Goal: Contribute content

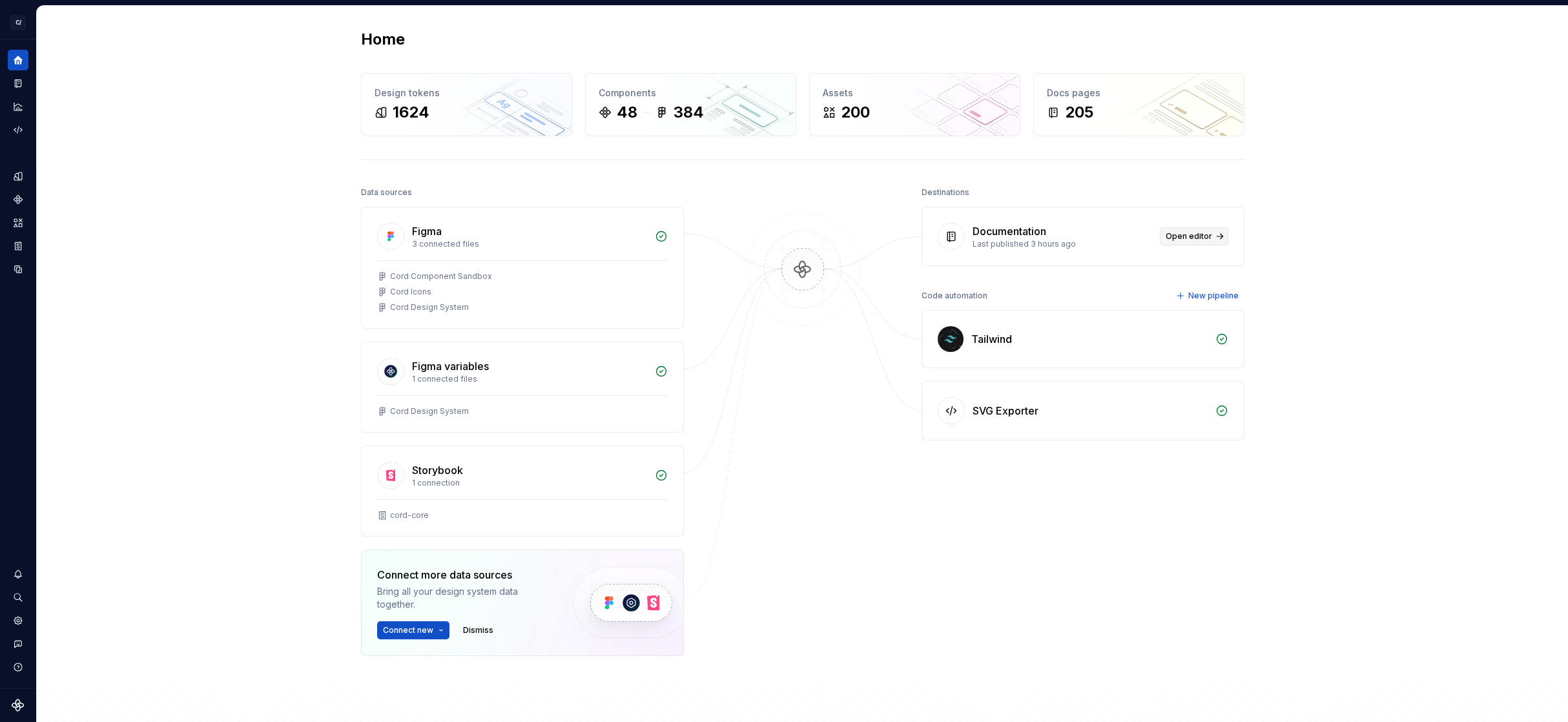
click at [1183, 239] on span "Open editor" at bounding box center [1189, 237] width 46 height 11
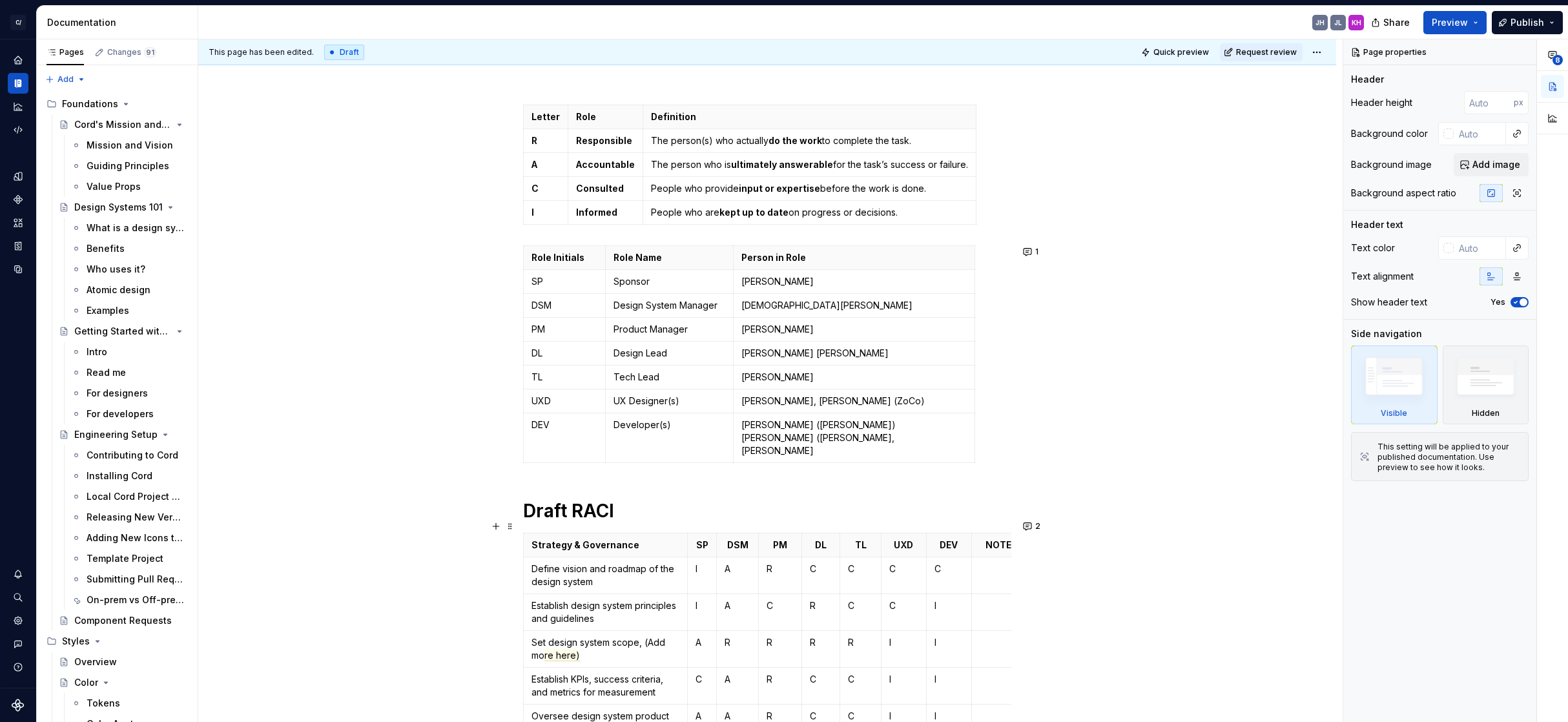
scroll to position [496, 0]
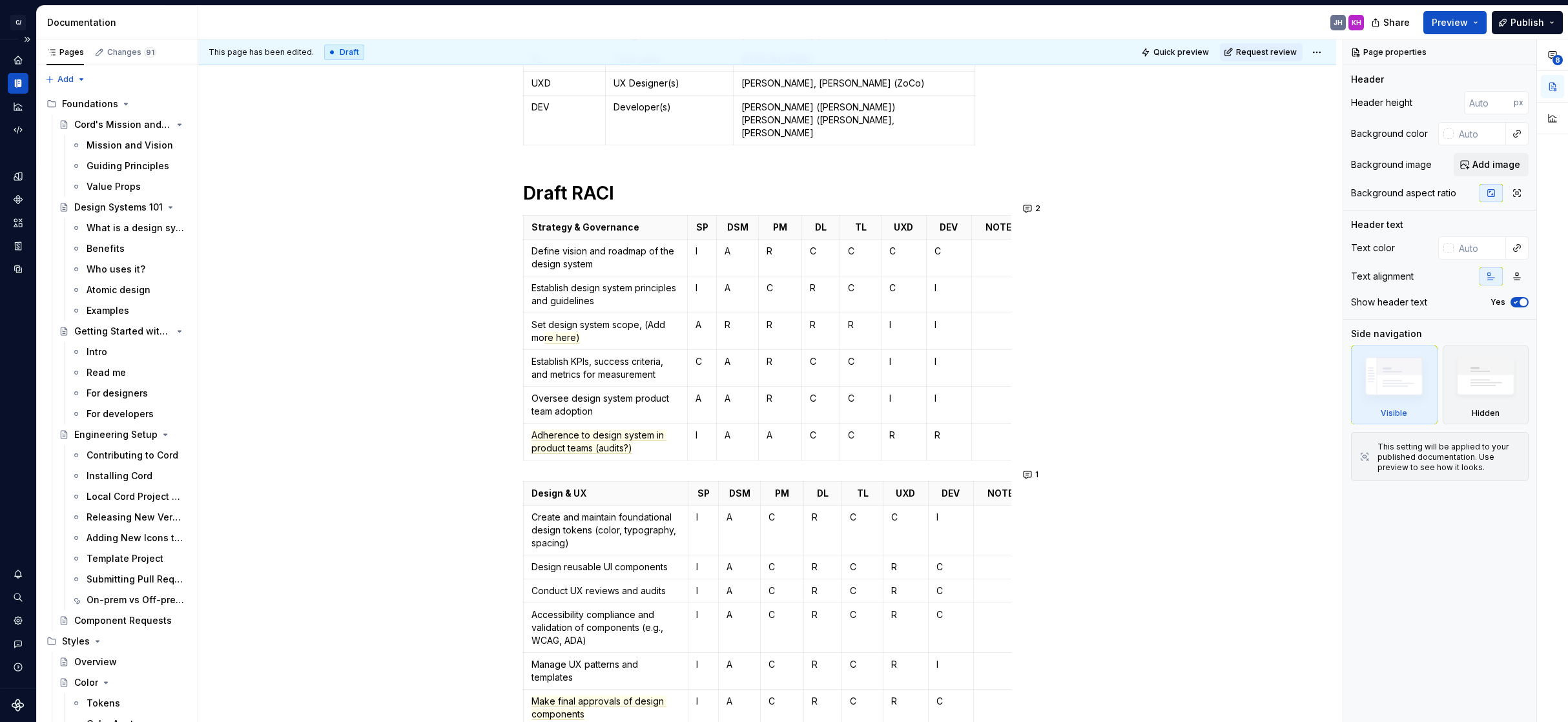
type textarea "*"
